Goal: Information Seeking & Learning: Learn about a topic

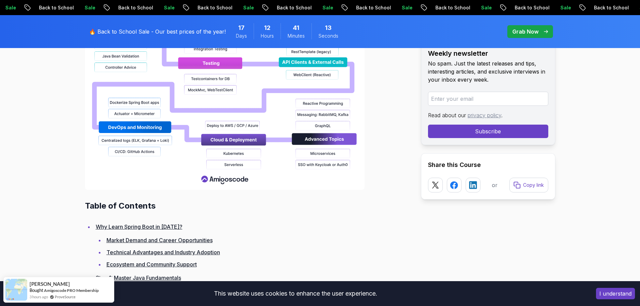
scroll to position [784, 0]
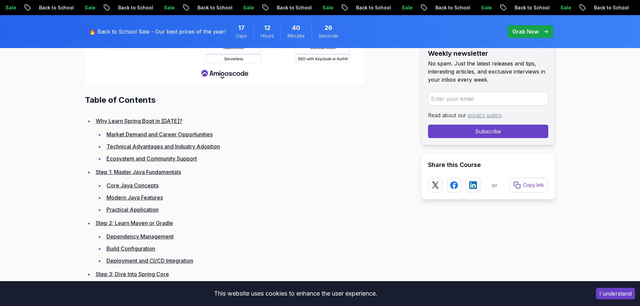
scroll to position [1008, 0]
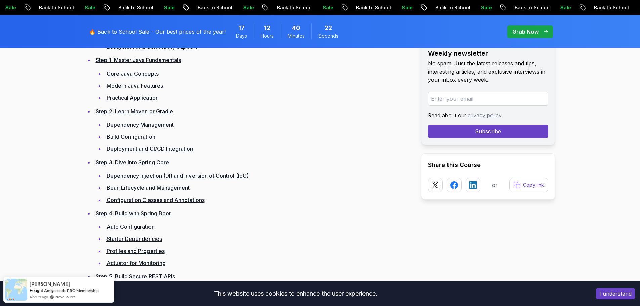
click at [144, 75] on link "Core Java Concepts" at bounding box center [133, 73] width 52 height 7
click at [142, 86] on link "Modern Java Features" at bounding box center [135, 85] width 56 height 7
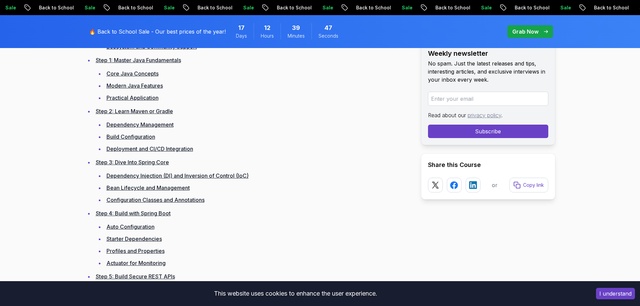
click at [207, 177] on link "Dependency Injection (DI) and Inversion of Control (IoC)" at bounding box center [178, 175] width 142 height 7
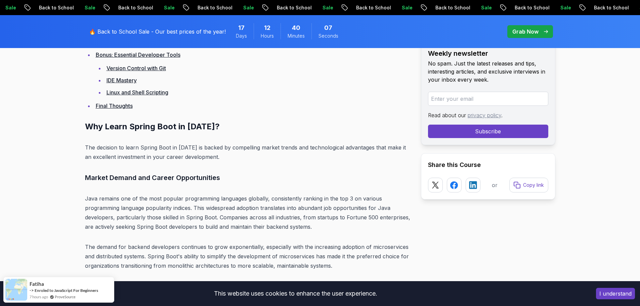
scroll to position [1831, 0]
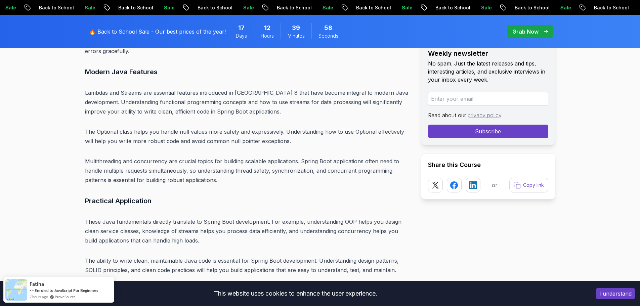
scroll to position [2700, 0]
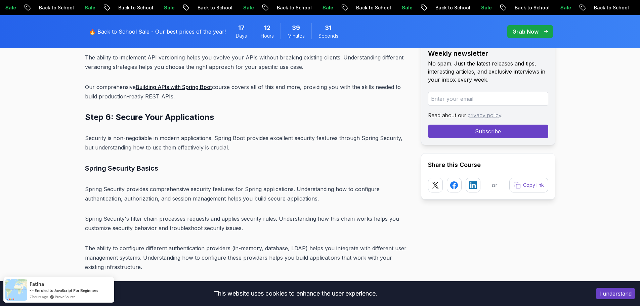
scroll to position [4771, 0]
